Goal: Navigation & Orientation: Find specific page/section

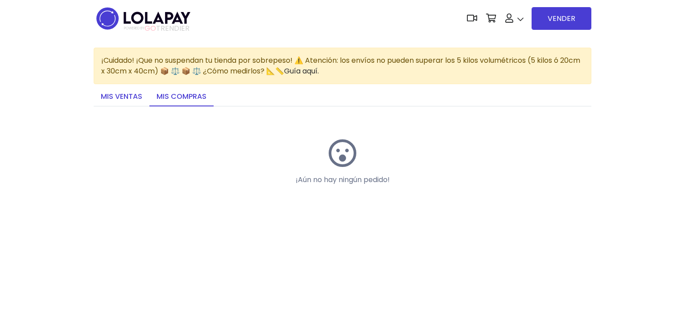
click at [134, 97] on link "Mis ventas" at bounding box center [122, 97] width 56 height 19
